Goal: Task Accomplishment & Management: Use online tool/utility

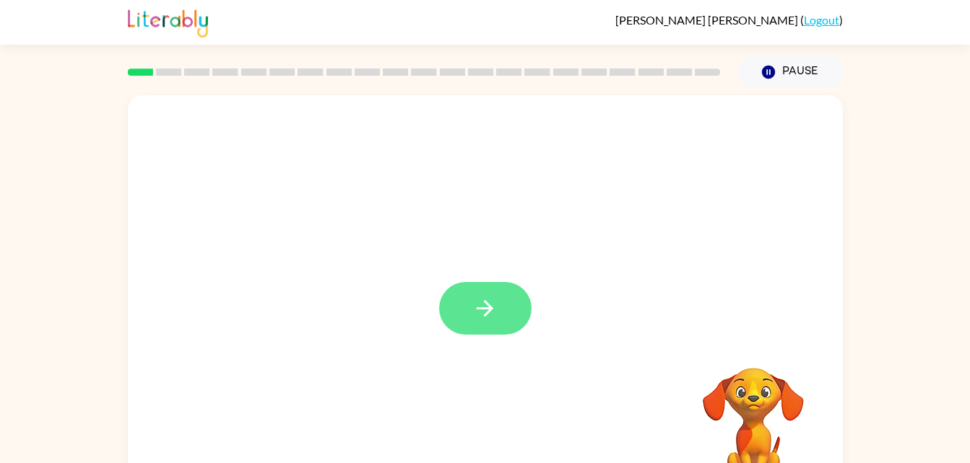
click at [484, 305] on icon "button" at bounding box center [484, 308] width 25 height 25
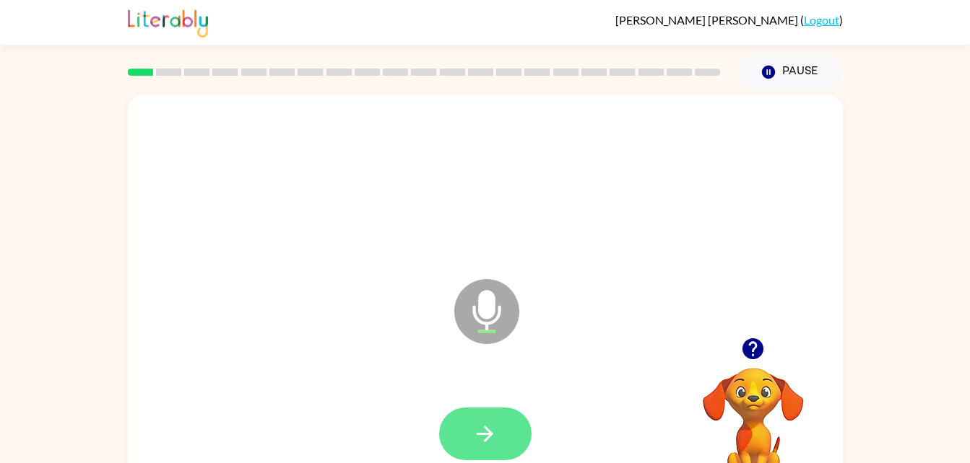
click at [476, 443] on icon "button" at bounding box center [484, 434] width 25 height 25
click at [450, 438] on button "button" at bounding box center [485, 434] width 92 height 53
click at [470, 420] on button "button" at bounding box center [485, 434] width 92 height 53
click at [463, 457] on button "button" at bounding box center [485, 434] width 92 height 53
click at [486, 413] on button "button" at bounding box center [485, 434] width 92 height 53
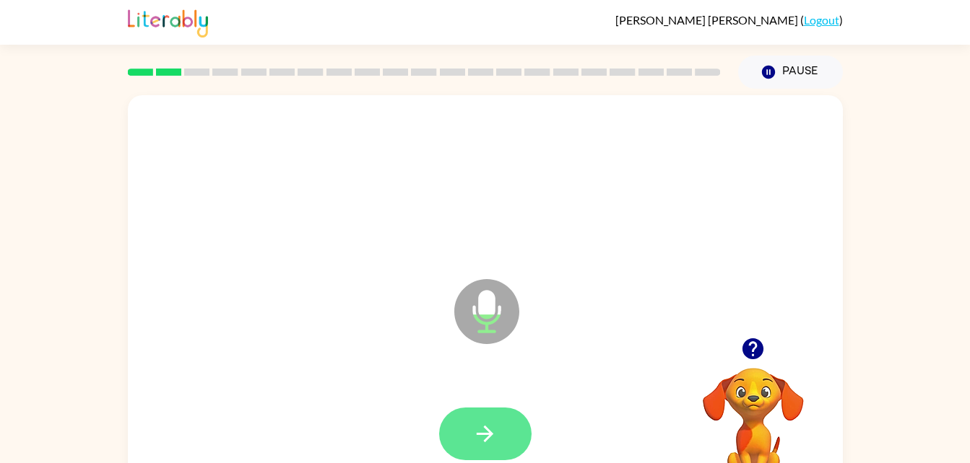
click at [498, 445] on button "button" at bounding box center [485, 434] width 92 height 53
click at [457, 433] on button "button" at bounding box center [485, 434] width 92 height 53
click at [461, 449] on button "button" at bounding box center [485, 434] width 92 height 53
click at [492, 438] on icon "button" at bounding box center [484, 434] width 25 height 25
click at [469, 452] on button "button" at bounding box center [485, 434] width 92 height 53
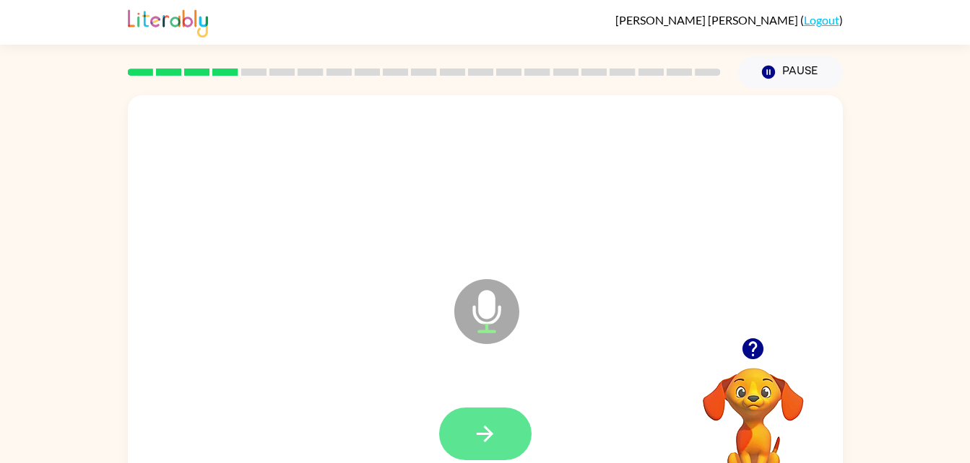
click at [472, 436] on icon "button" at bounding box center [484, 434] width 25 height 25
click at [487, 417] on button "button" at bounding box center [485, 434] width 92 height 53
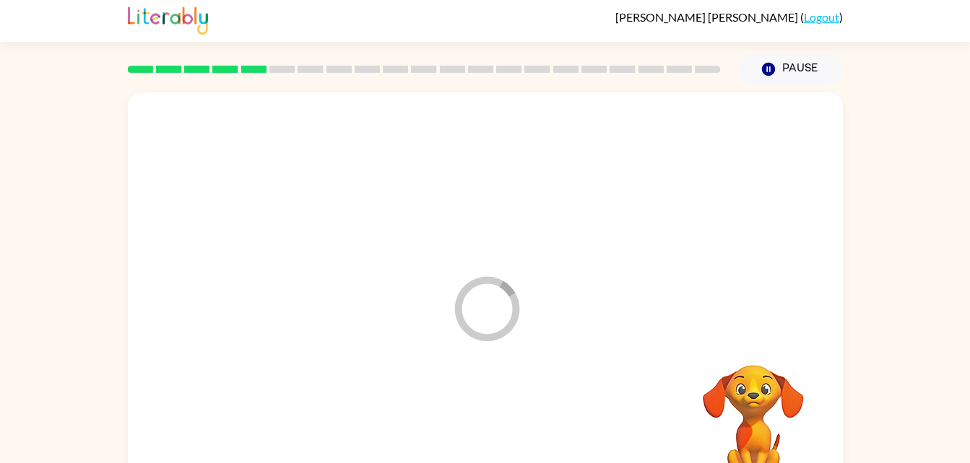
scroll to position [4, 0]
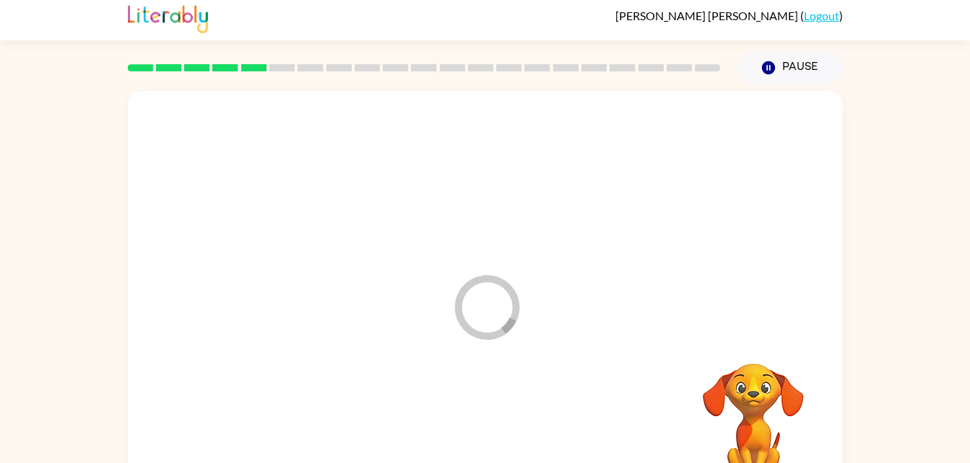
click at [528, 347] on icon "Loader Your response is being sent to our graders" at bounding box center [486, 307] width 87 height 87
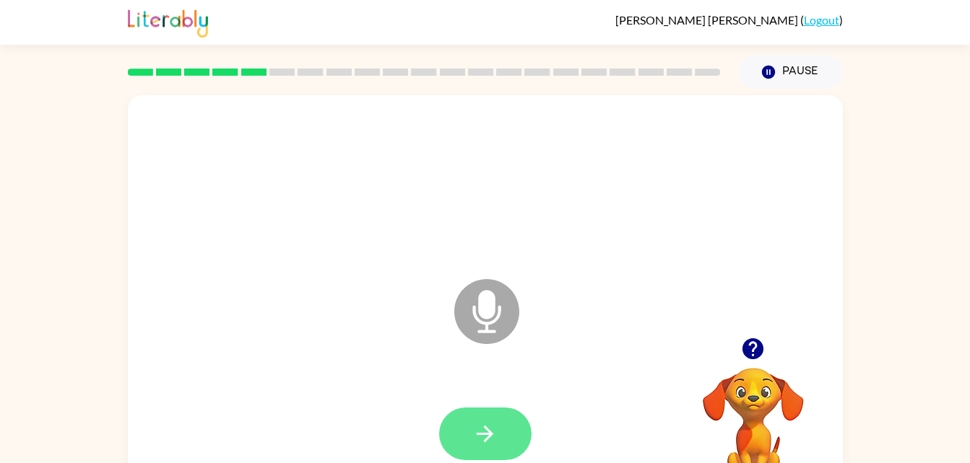
click at [462, 442] on button "button" at bounding box center [485, 434] width 92 height 53
click at [504, 429] on button "button" at bounding box center [485, 434] width 92 height 53
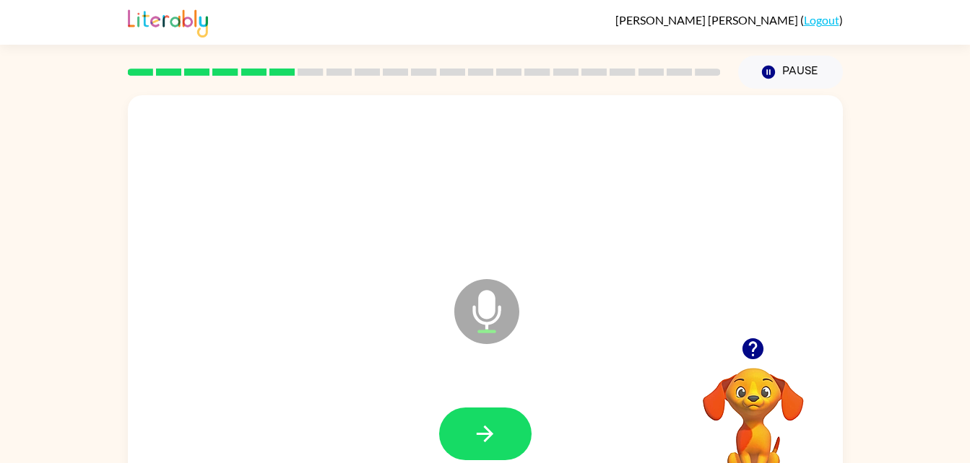
click at [183, 308] on div "Microphone The Microphone is here when it is your turn to talk" at bounding box center [485, 301] width 715 height 412
click at [453, 439] on button "button" at bounding box center [485, 434] width 92 height 53
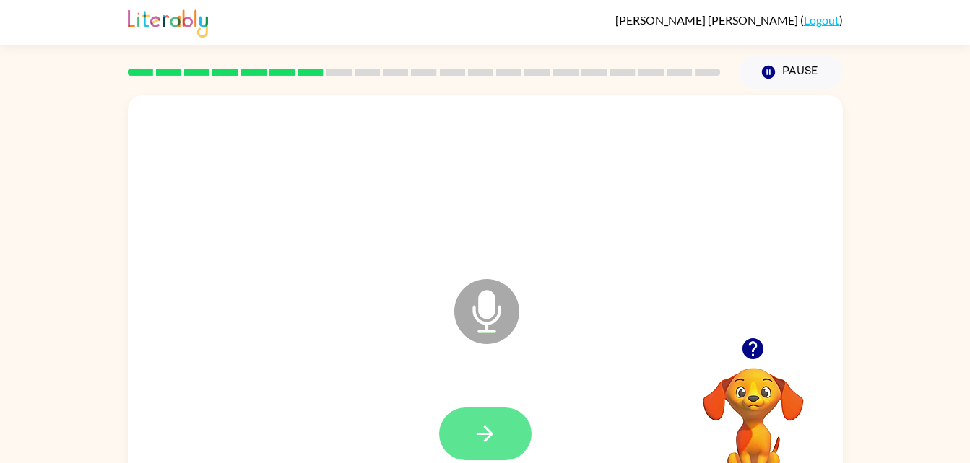
click at [479, 438] on icon "button" at bounding box center [484, 434] width 25 height 25
click at [459, 412] on button "button" at bounding box center [485, 434] width 92 height 53
click at [500, 440] on button "button" at bounding box center [485, 434] width 92 height 53
click at [463, 437] on button "button" at bounding box center [485, 434] width 92 height 53
click at [479, 427] on icon "button" at bounding box center [484, 434] width 25 height 25
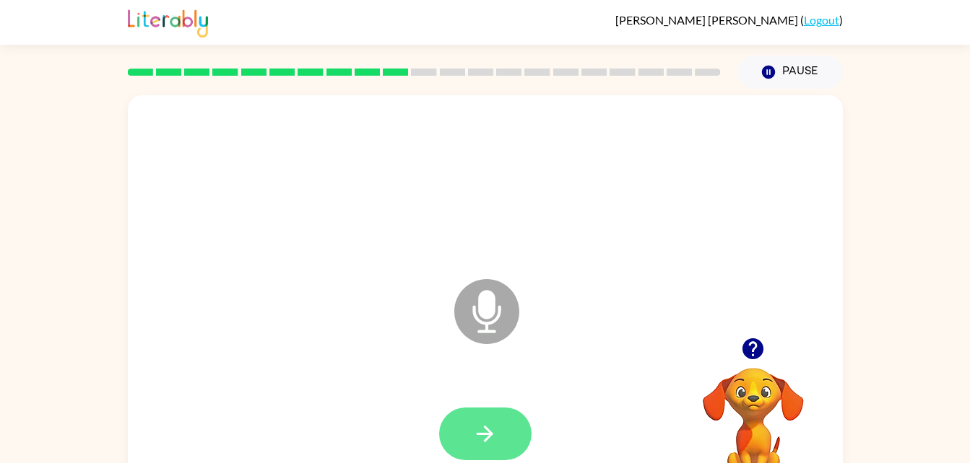
click at [450, 430] on button "button" at bounding box center [485, 434] width 92 height 53
click at [459, 433] on button "button" at bounding box center [485, 434] width 92 height 53
click at [500, 438] on button "button" at bounding box center [485, 434] width 92 height 53
click at [476, 426] on icon "button" at bounding box center [484, 434] width 25 height 25
click at [474, 441] on icon "button" at bounding box center [484, 434] width 25 height 25
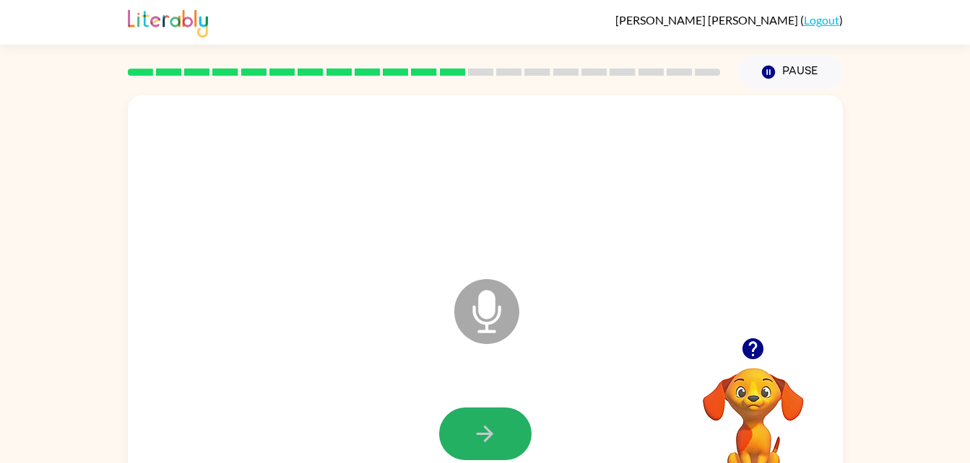
scroll to position [3, 0]
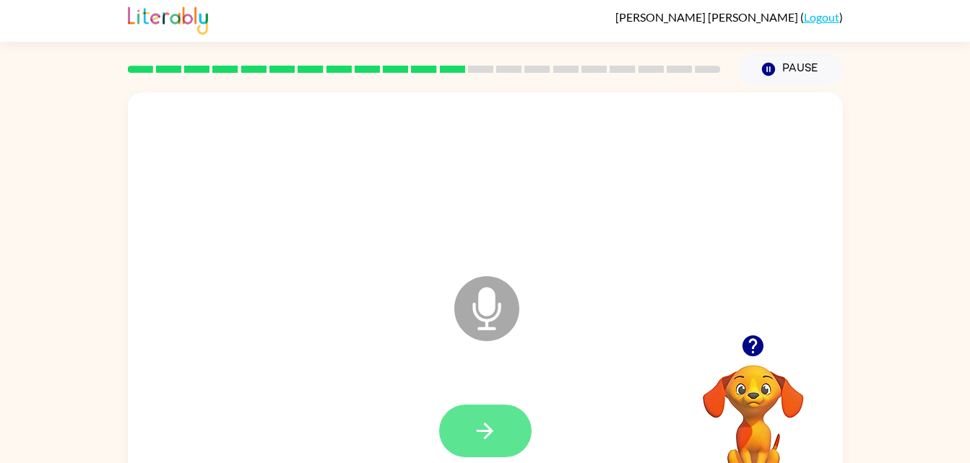
click at [484, 423] on icon "button" at bounding box center [484, 431] width 25 height 25
click at [515, 412] on button "button" at bounding box center [485, 431] width 92 height 53
click at [471, 440] on button "button" at bounding box center [485, 431] width 92 height 53
click at [476, 456] on button "button" at bounding box center [485, 431] width 92 height 53
click at [495, 437] on icon "button" at bounding box center [484, 431] width 25 height 25
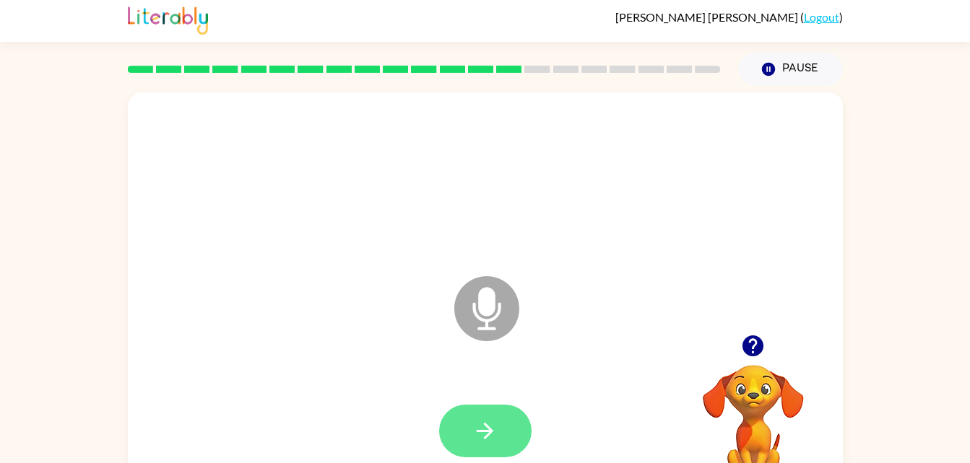
click at [486, 445] on button "button" at bounding box center [485, 431] width 92 height 53
click at [496, 422] on icon "button" at bounding box center [484, 431] width 25 height 25
click at [476, 412] on button "button" at bounding box center [485, 431] width 92 height 53
click at [473, 427] on icon "button" at bounding box center [484, 431] width 25 height 25
click at [475, 431] on icon "button" at bounding box center [484, 431] width 25 height 25
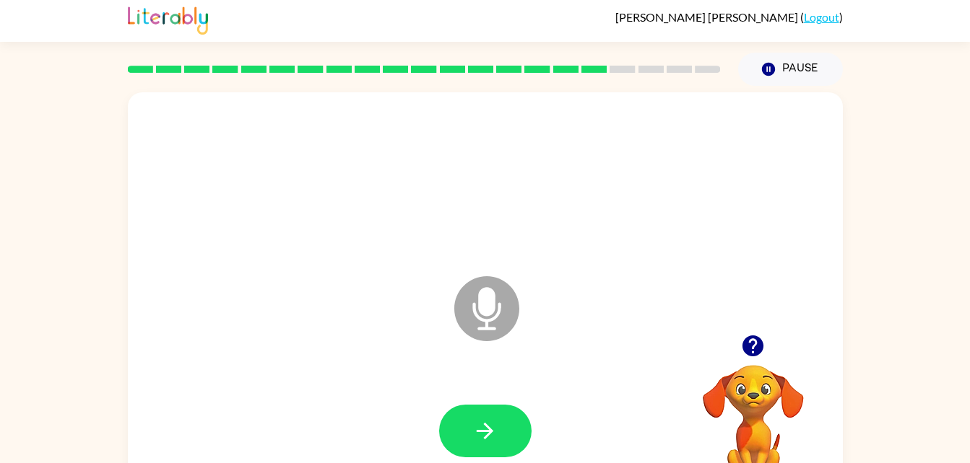
click at [307, 180] on div at bounding box center [485, 180] width 686 height 118
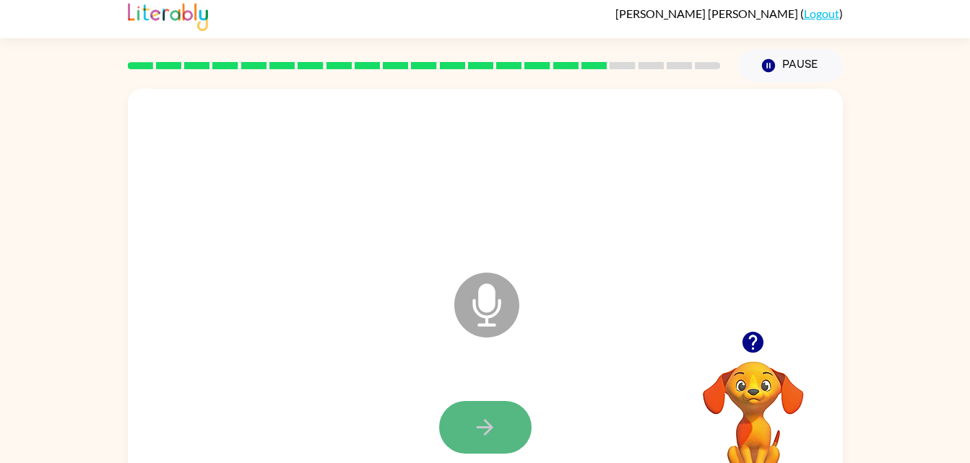
click at [494, 418] on icon "button" at bounding box center [484, 427] width 25 height 25
click at [526, 460] on div at bounding box center [485, 428] width 686 height 118
click at [498, 417] on button "button" at bounding box center [485, 427] width 92 height 53
click at [502, 422] on button "button" at bounding box center [485, 427] width 92 height 53
click at [507, 429] on button "button" at bounding box center [485, 427] width 92 height 53
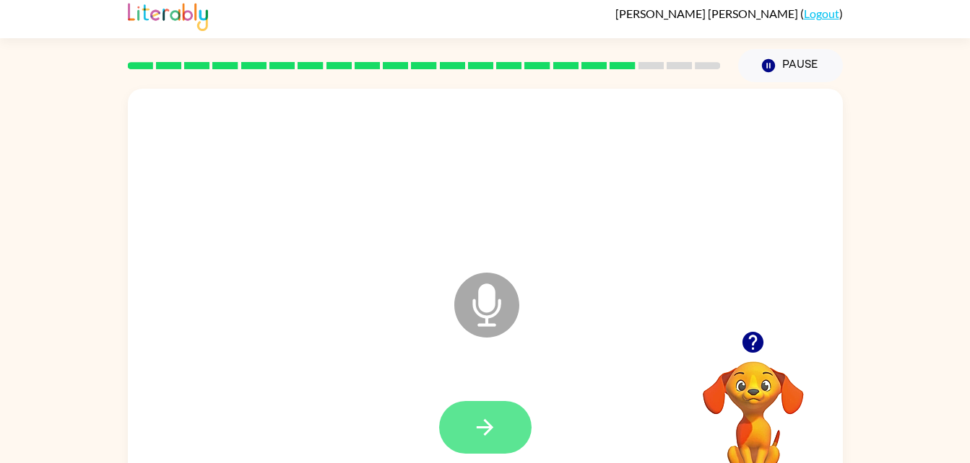
click at [509, 430] on button "button" at bounding box center [485, 427] width 92 height 53
click at [520, 420] on button "button" at bounding box center [485, 427] width 92 height 53
click at [503, 438] on button "button" at bounding box center [485, 427] width 92 height 53
click at [478, 429] on icon "button" at bounding box center [484, 427] width 25 height 25
click at [471, 402] on button "button" at bounding box center [485, 427] width 92 height 53
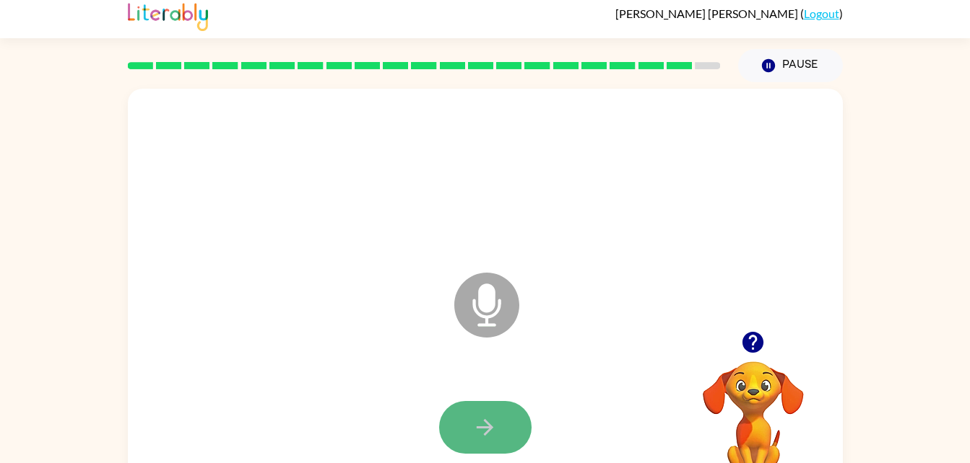
click at [479, 435] on icon "button" at bounding box center [484, 427] width 25 height 25
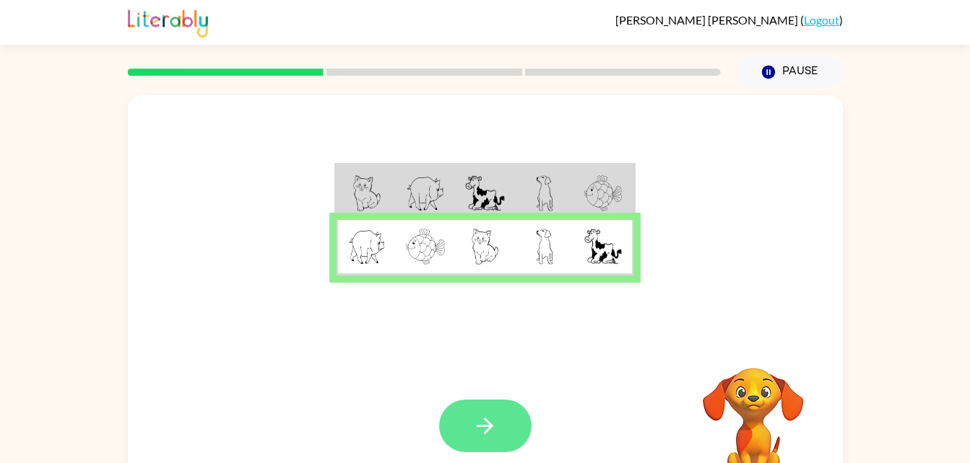
click at [480, 410] on button "button" at bounding box center [485, 426] width 92 height 53
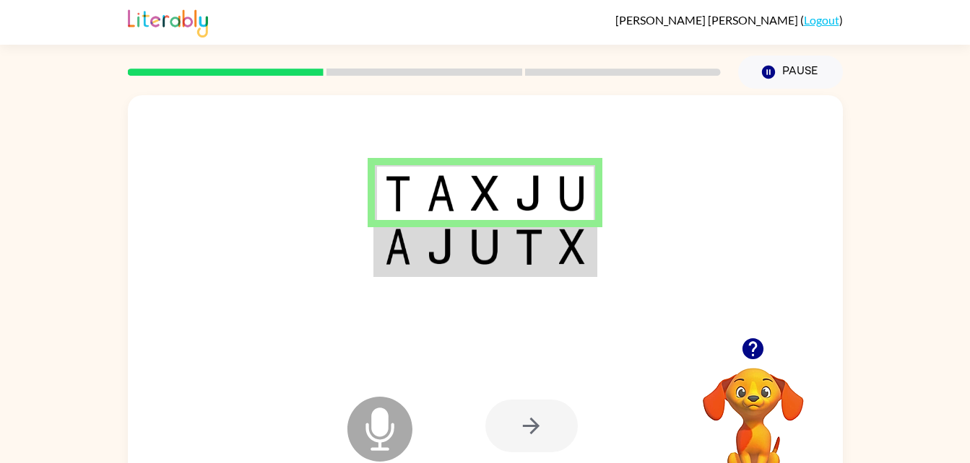
click at [506, 412] on div at bounding box center [531, 426] width 92 height 53
click at [521, 415] on div at bounding box center [531, 426] width 92 height 53
click at [531, 425] on div at bounding box center [531, 426] width 92 height 53
click at [537, 435] on div at bounding box center [531, 426] width 92 height 53
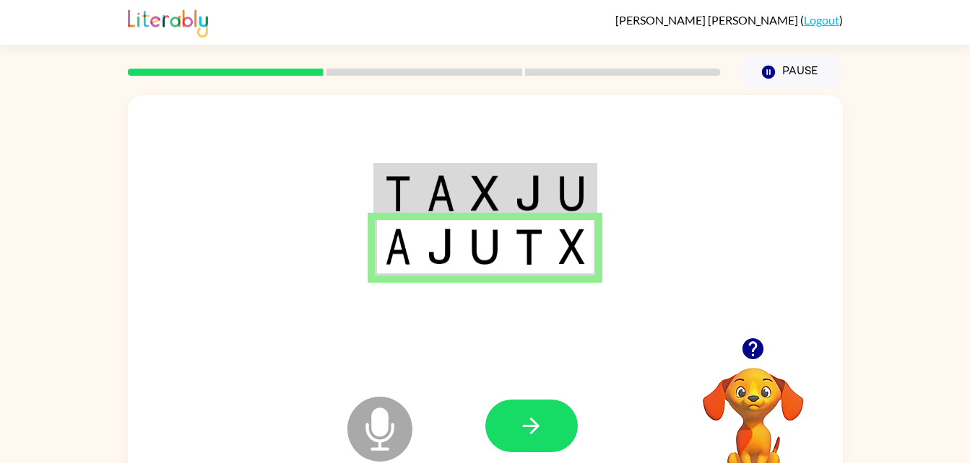
click at [560, 461] on icon "Microphone The Microphone is here when it is your turn to talk" at bounding box center [452, 447] width 217 height 108
click at [530, 435] on icon "button" at bounding box center [530, 426] width 25 height 25
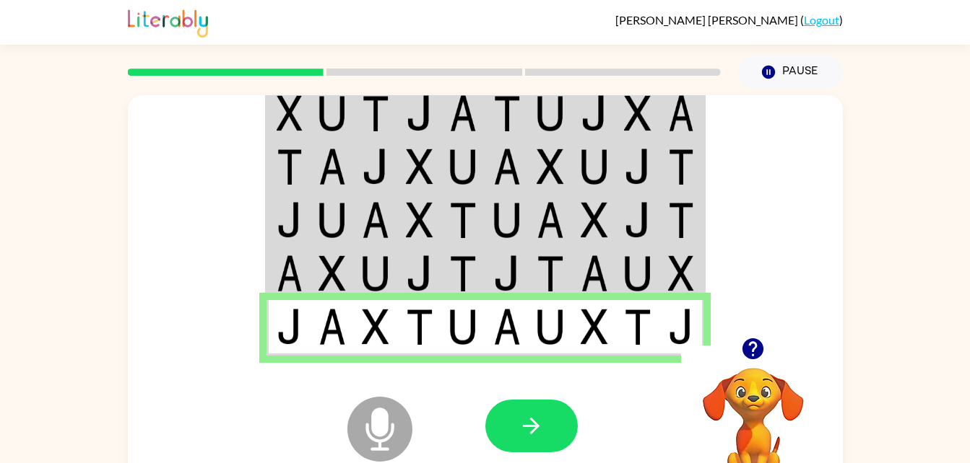
click at [584, 450] on div at bounding box center [591, 426] width 213 height 162
click at [553, 446] on button "button" at bounding box center [531, 426] width 92 height 53
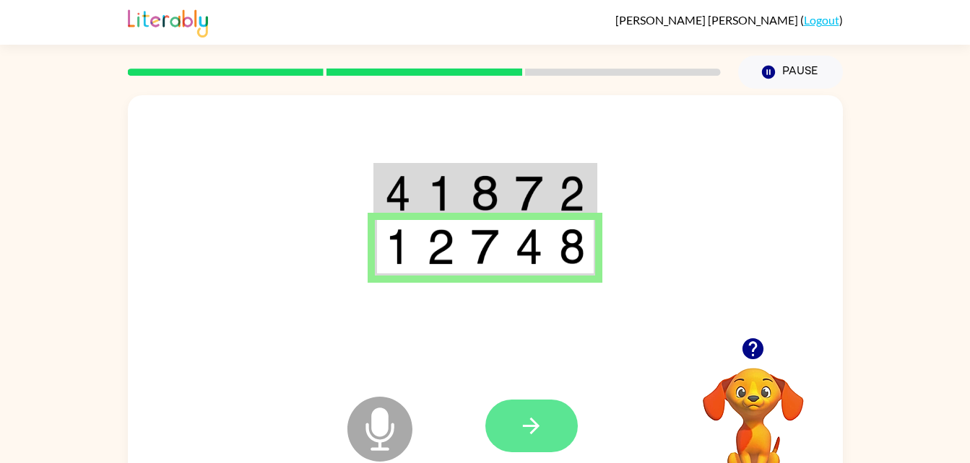
click at [567, 439] on button "button" at bounding box center [531, 426] width 92 height 53
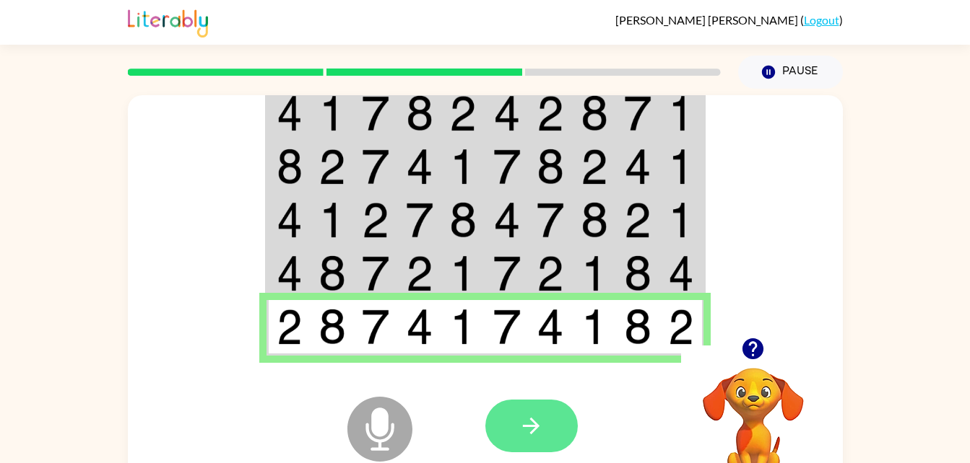
click at [514, 408] on button "button" at bounding box center [531, 426] width 92 height 53
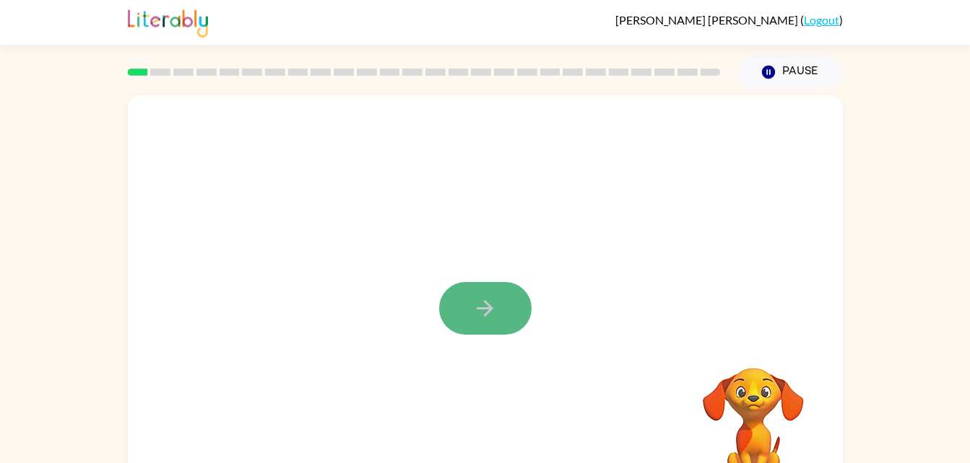
click at [451, 312] on button "button" at bounding box center [485, 308] width 92 height 53
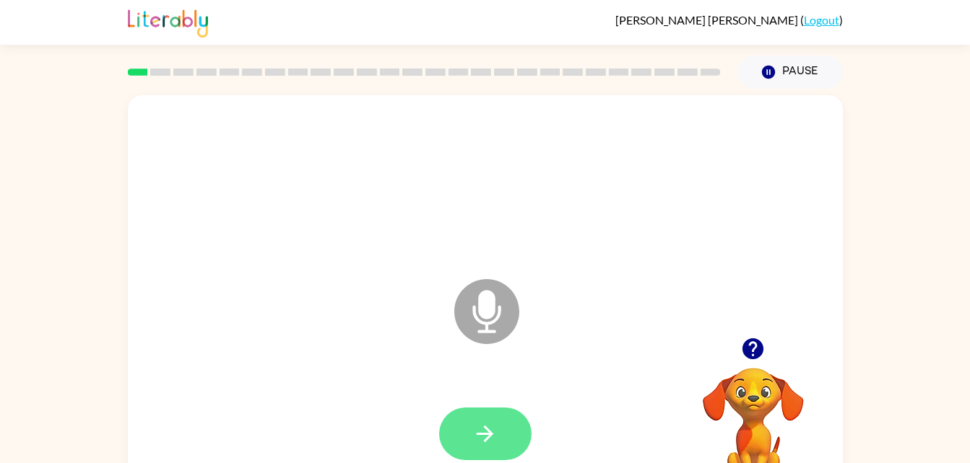
click at [466, 412] on button "button" at bounding box center [485, 434] width 92 height 53
click at [502, 427] on button "button" at bounding box center [485, 434] width 92 height 53
click at [466, 410] on button "button" at bounding box center [485, 434] width 92 height 53
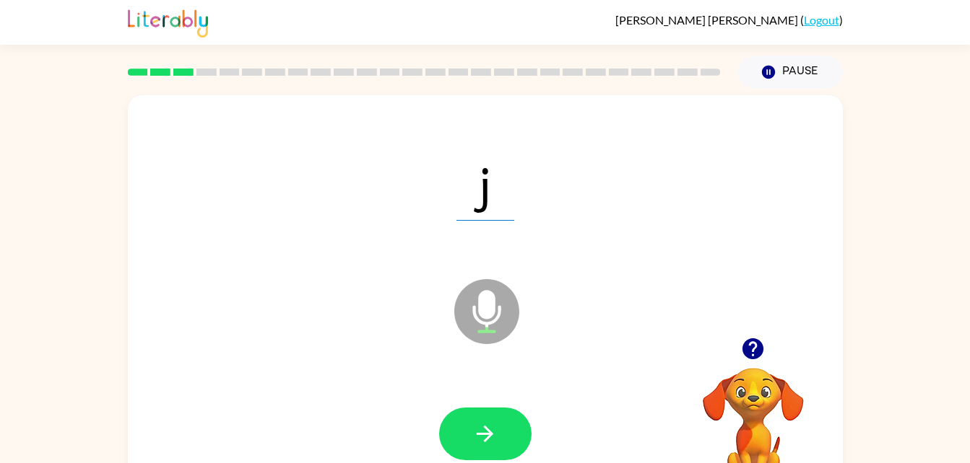
scroll to position [44, 0]
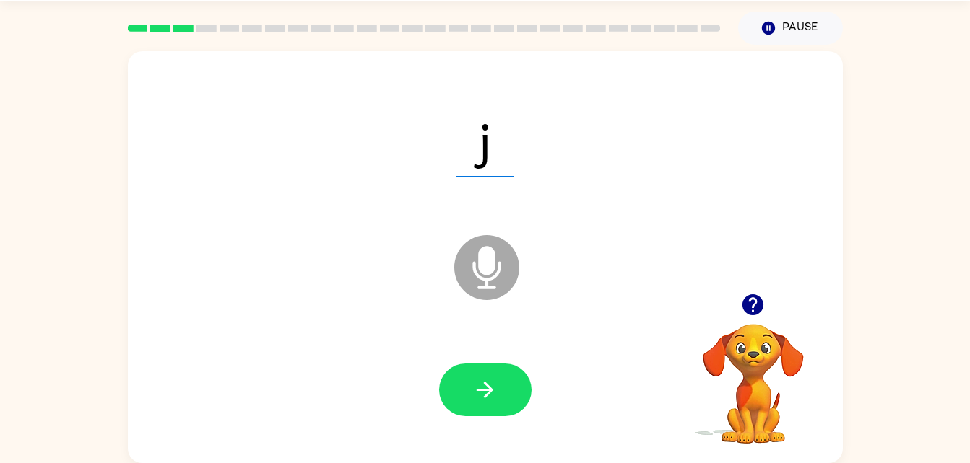
click at [406, 447] on div at bounding box center [485, 390] width 686 height 118
click at [489, 394] on icon "button" at bounding box center [484, 390] width 17 height 17
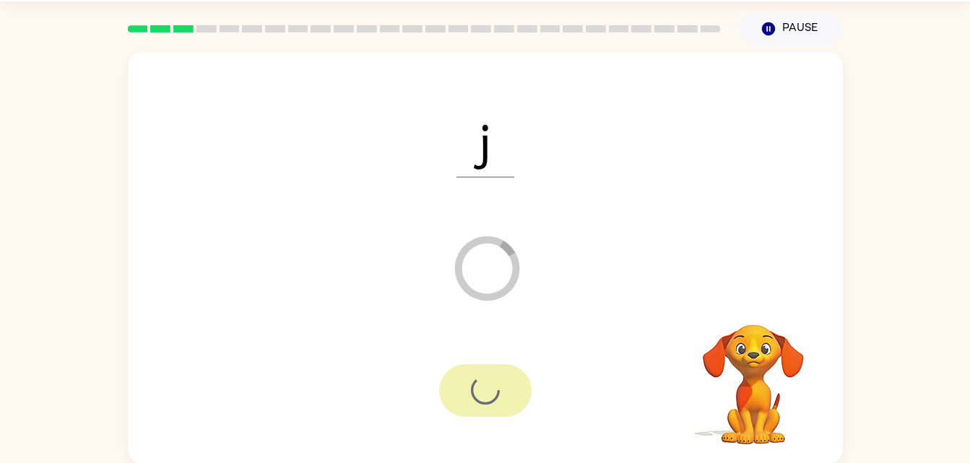
scroll to position [0, 0]
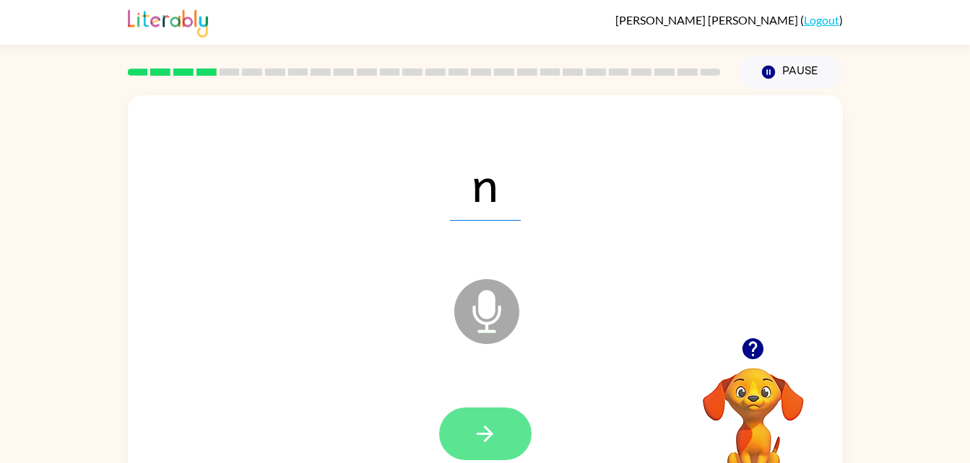
click at [454, 427] on button "button" at bounding box center [485, 434] width 92 height 53
click at [488, 459] on button "button" at bounding box center [485, 434] width 92 height 53
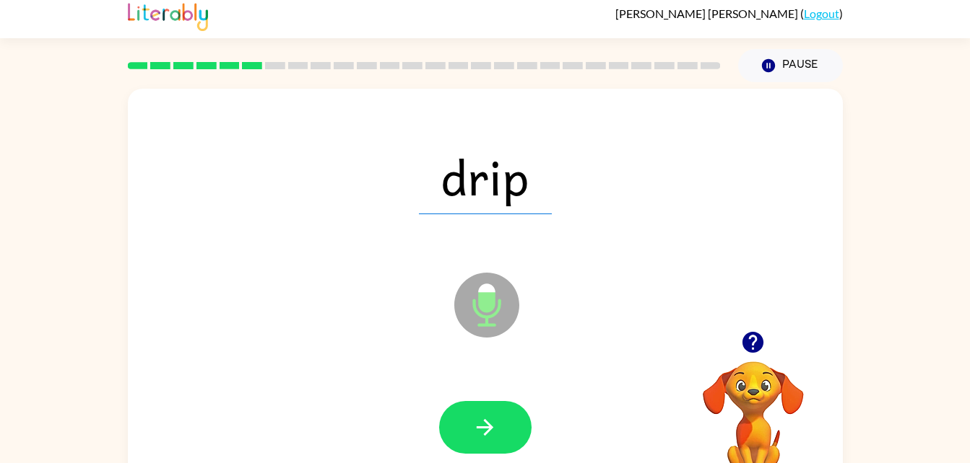
scroll to position [9, 0]
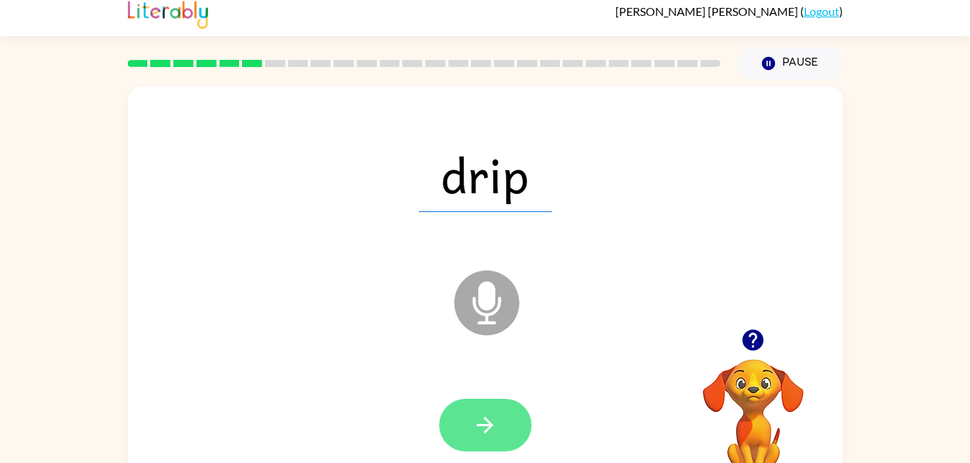
click at [478, 415] on icon "button" at bounding box center [484, 425] width 25 height 25
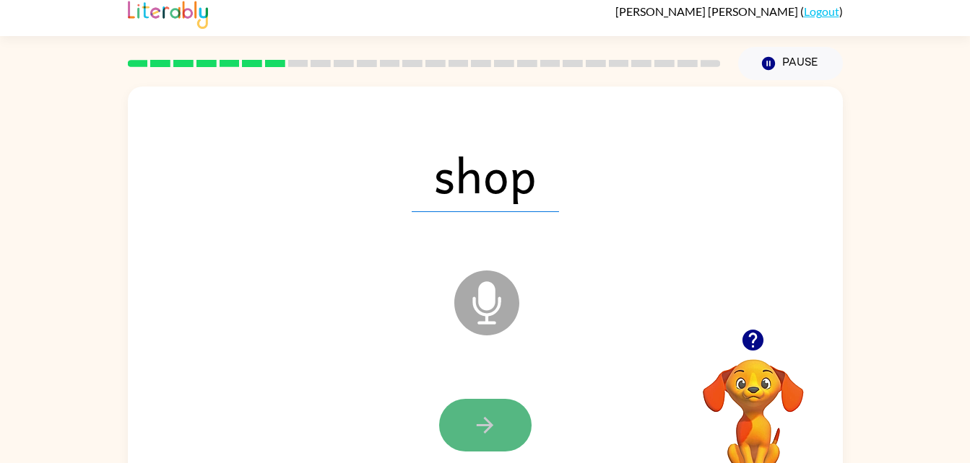
click at [456, 440] on button "button" at bounding box center [485, 425] width 92 height 53
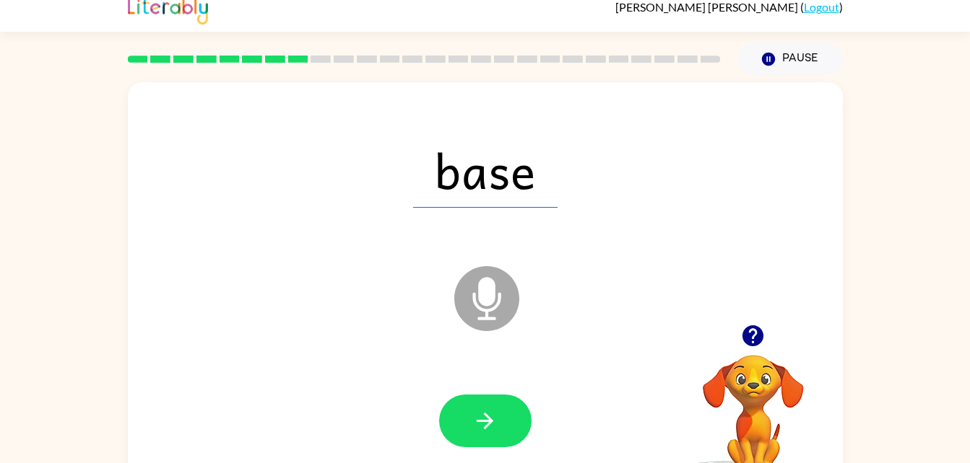
scroll to position [12, 0]
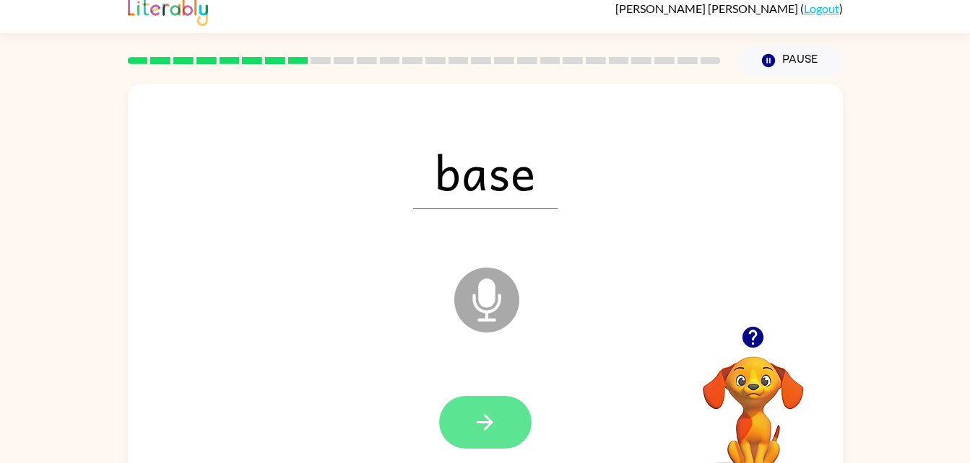
click at [480, 412] on icon "button" at bounding box center [484, 422] width 25 height 25
click at [487, 419] on icon "button" at bounding box center [484, 422] width 17 height 17
click at [466, 412] on button "button" at bounding box center [485, 422] width 92 height 53
click at [510, 429] on button "button" at bounding box center [485, 422] width 92 height 53
click at [492, 410] on icon "button" at bounding box center [484, 422] width 25 height 25
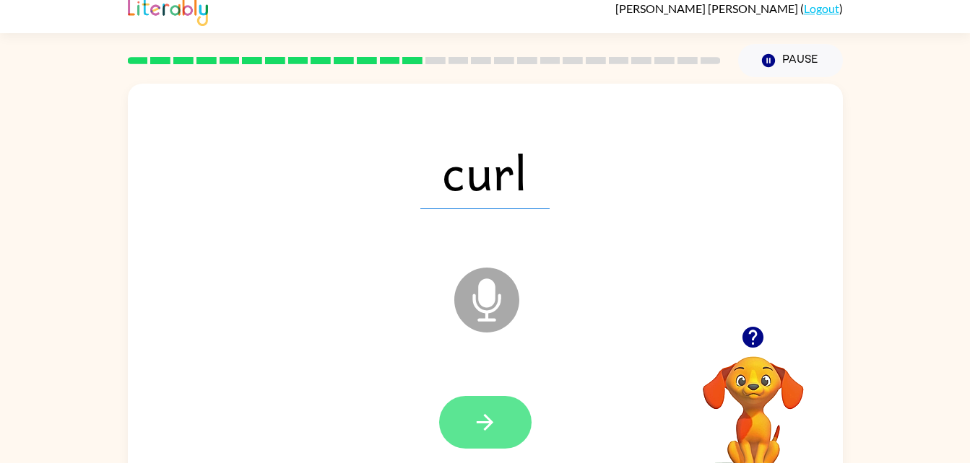
click at [518, 422] on button "button" at bounding box center [485, 422] width 92 height 53
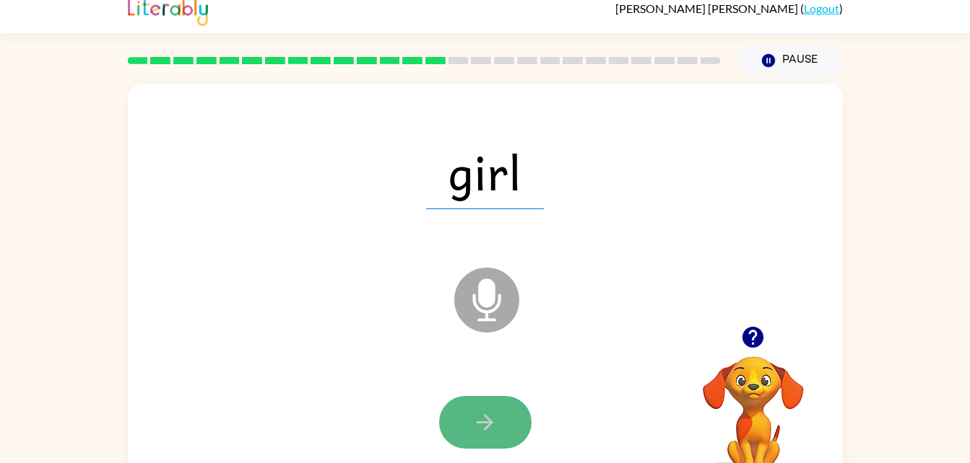
click at [481, 420] on icon "button" at bounding box center [484, 422] width 25 height 25
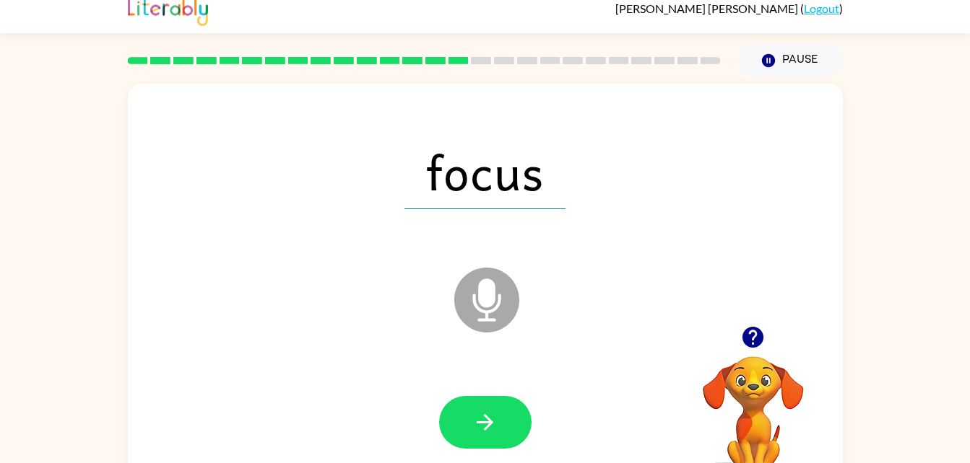
scroll to position [0, 0]
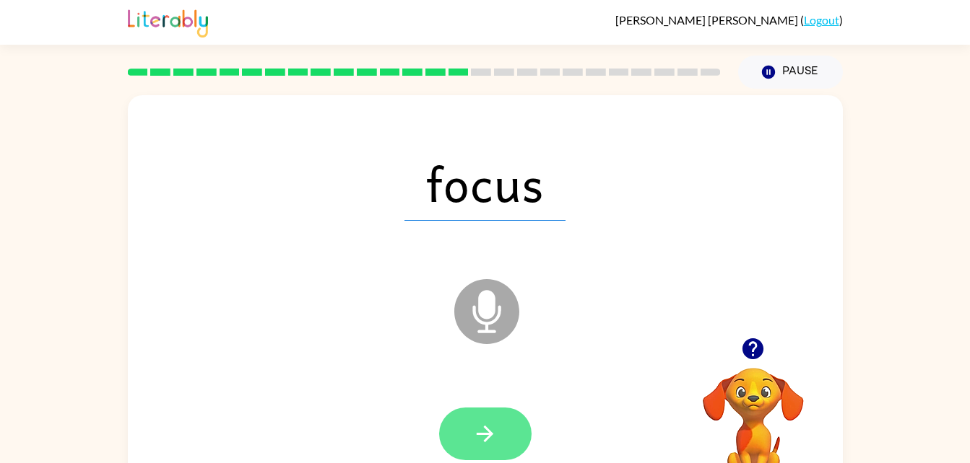
click at [504, 450] on button "button" at bounding box center [485, 434] width 92 height 53
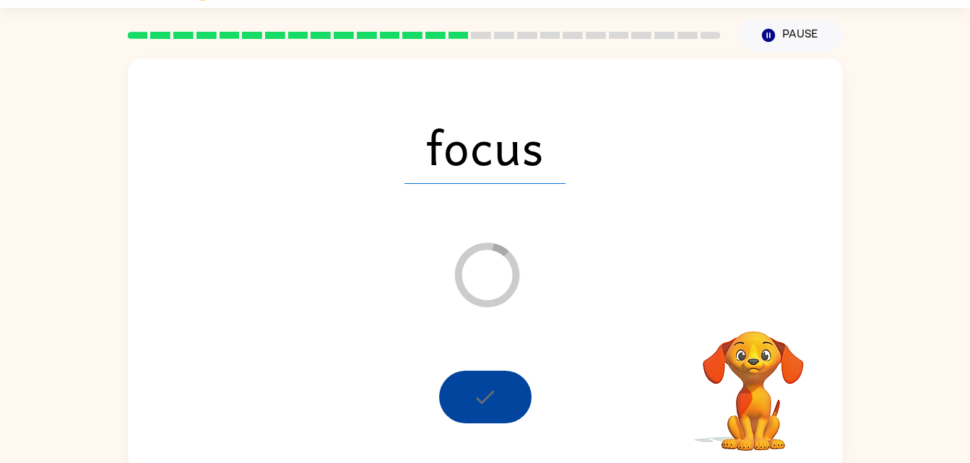
scroll to position [44, 0]
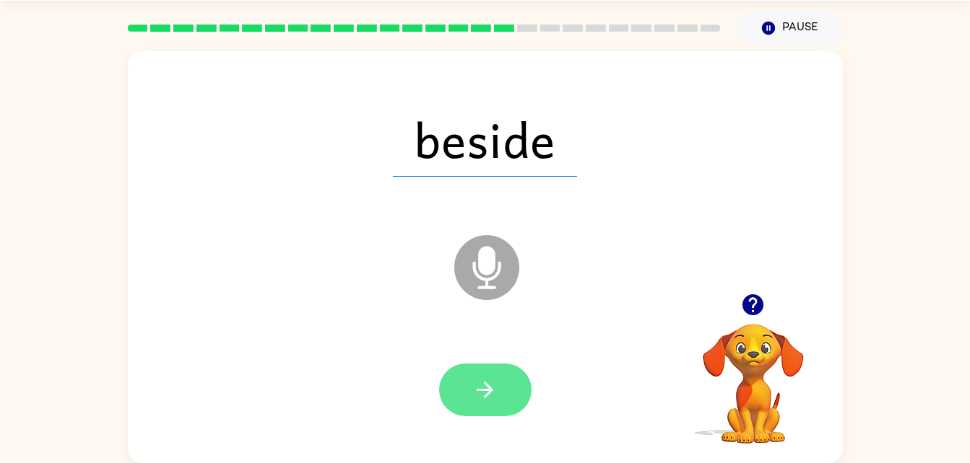
click at [466, 396] on button "button" at bounding box center [485, 390] width 92 height 53
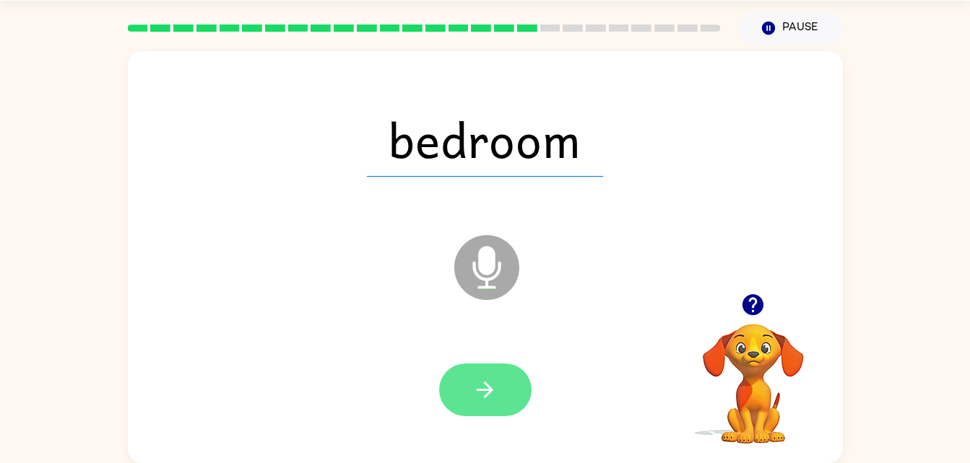
click at [494, 395] on icon "button" at bounding box center [484, 390] width 25 height 25
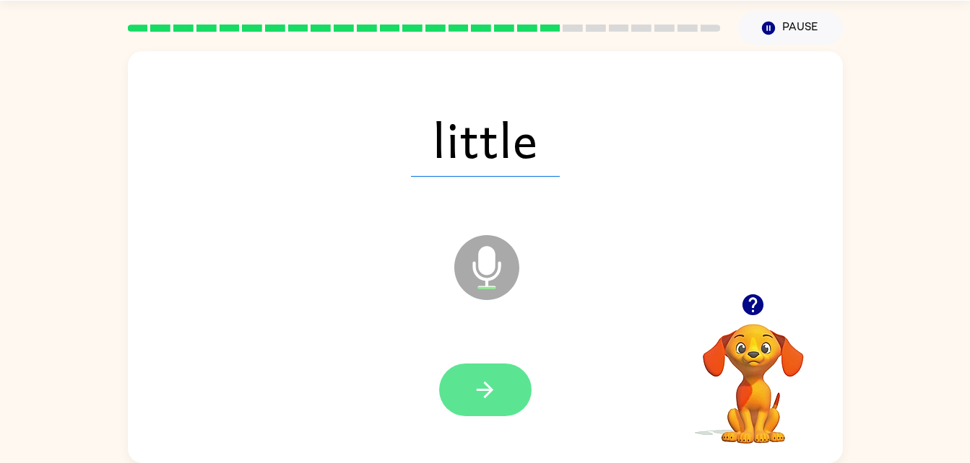
click at [489, 391] on icon "button" at bounding box center [484, 390] width 17 height 17
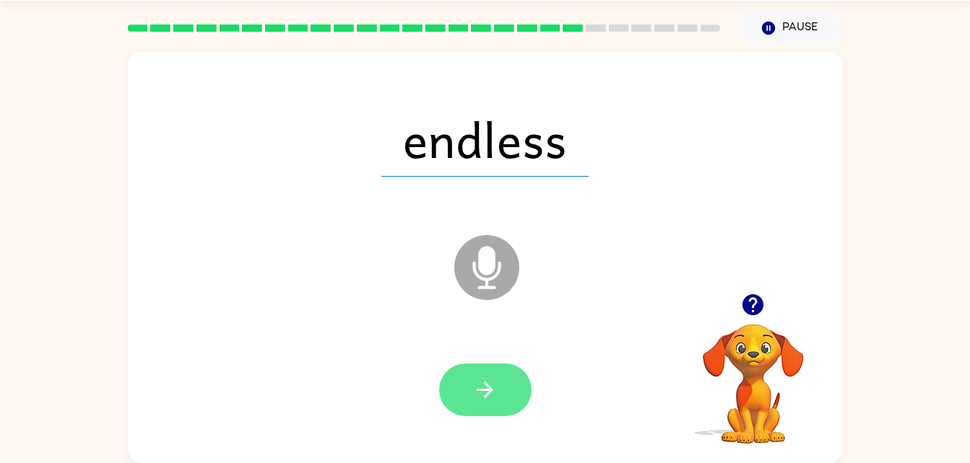
click at [495, 396] on icon "button" at bounding box center [484, 390] width 25 height 25
click at [501, 385] on button "button" at bounding box center [485, 390] width 92 height 53
click at [500, 397] on button "button" at bounding box center [485, 390] width 92 height 53
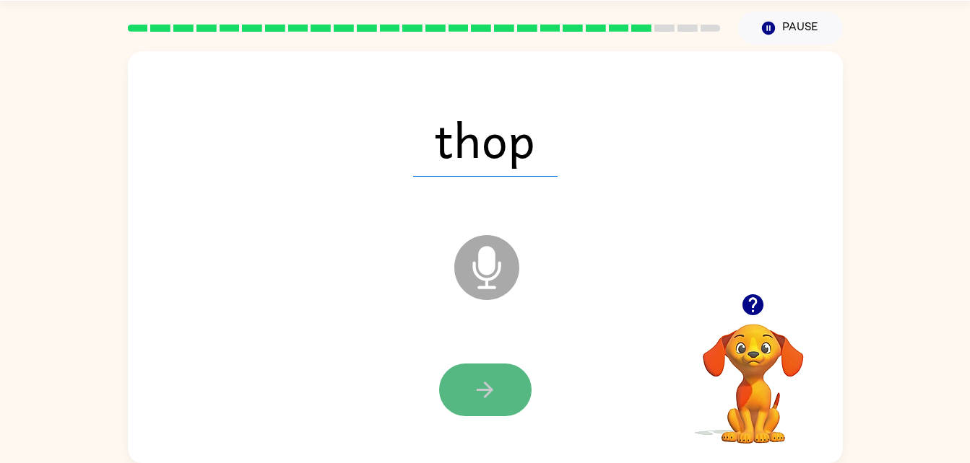
click at [504, 383] on button "button" at bounding box center [485, 390] width 92 height 53
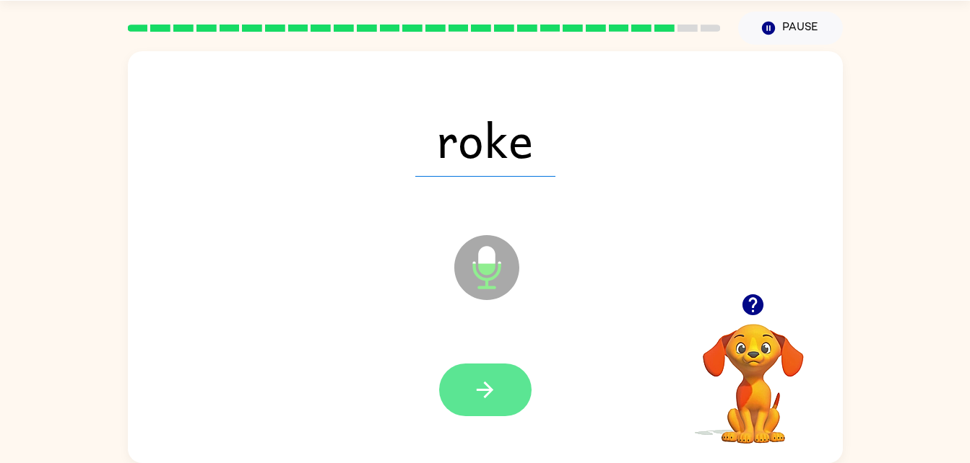
click at [492, 381] on icon "button" at bounding box center [484, 390] width 25 height 25
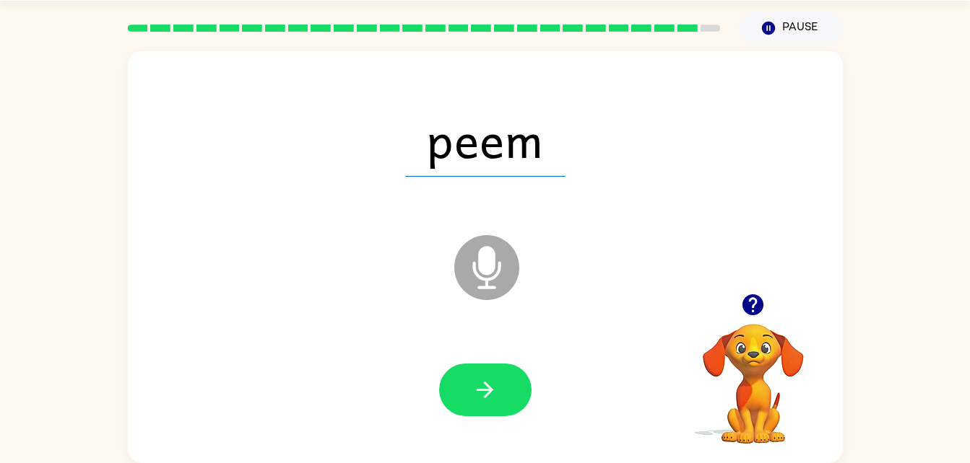
scroll to position [17, 0]
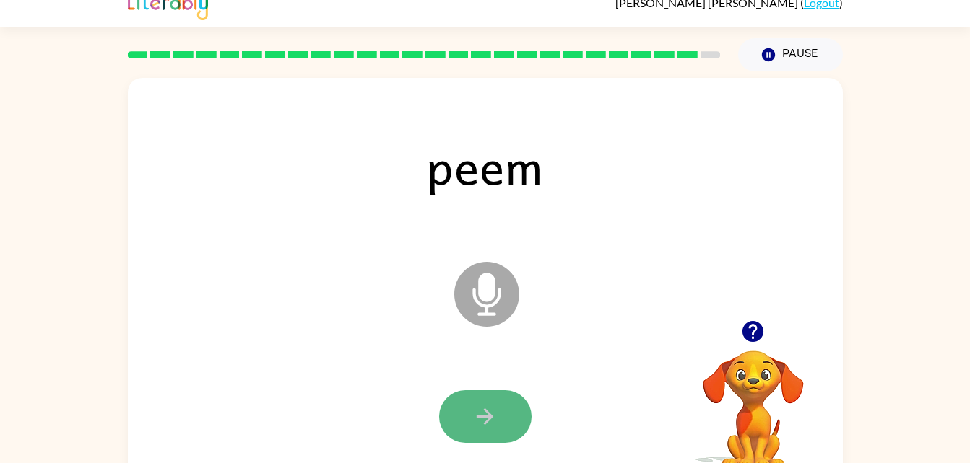
click at [466, 401] on button "button" at bounding box center [485, 417] width 92 height 53
